Goal: Communication & Community: Answer question/provide support

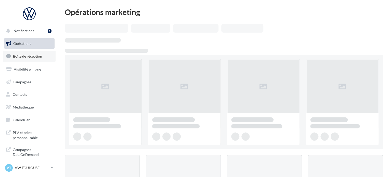
click at [34, 51] on link "Boîte de réception" at bounding box center [29, 56] width 52 height 11
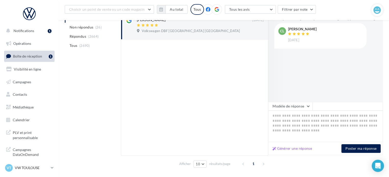
scroll to position [74, 0]
click at [287, 152] on div "Générer une réponse Poster ma réponse" at bounding box center [325, 148] width 115 height 13
click at [293, 147] on button "Générer une réponse" at bounding box center [292, 148] width 44 height 6
type textarea "**********"
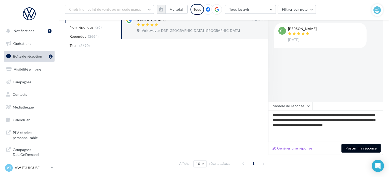
click at [369, 147] on button "Poster ma réponse" at bounding box center [360, 148] width 39 height 9
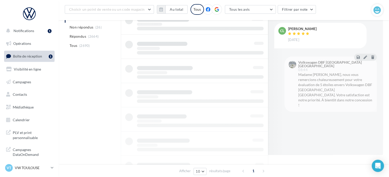
scroll to position [39, 0]
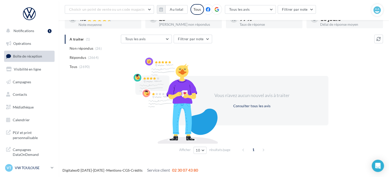
click at [47, 169] on p "VW TOULOUSE" at bounding box center [32, 167] width 34 height 5
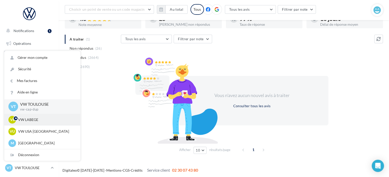
click at [45, 117] on p "VW LABEGE" at bounding box center [46, 119] width 56 height 5
